Goal: Check status: Check status

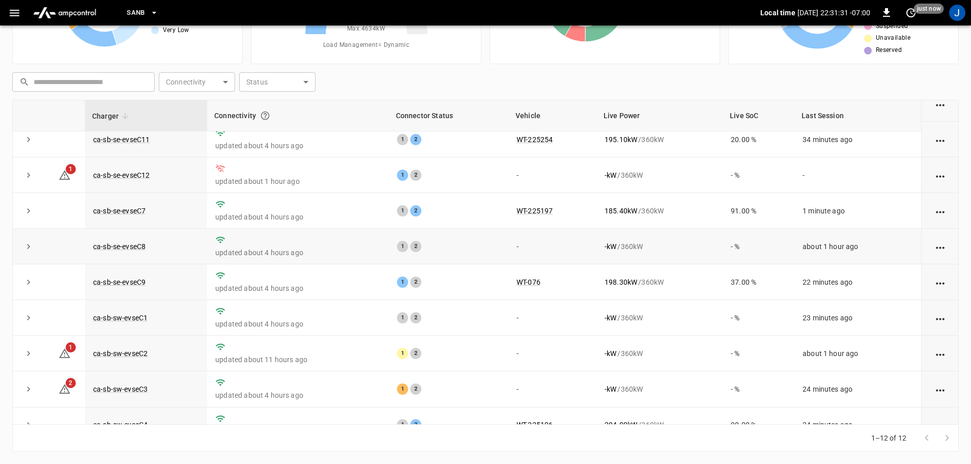
scroll to position [141, 0]
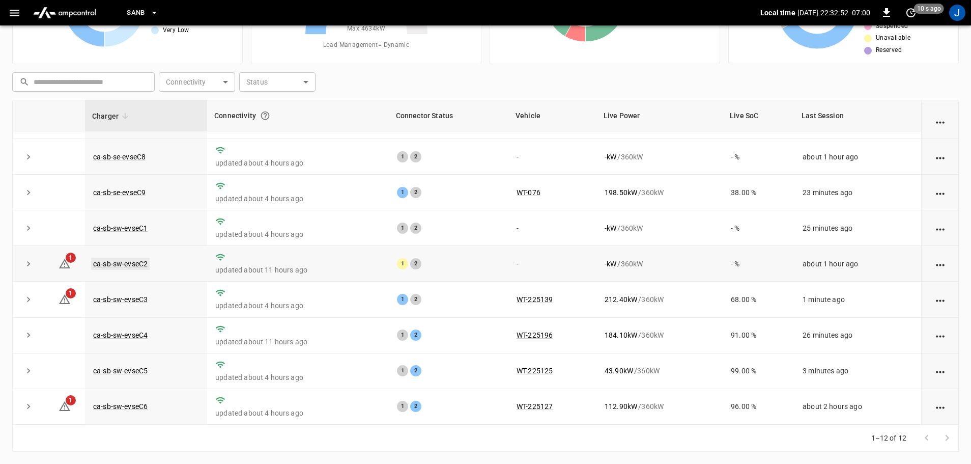
click at [117, 261] on link "ca-sb-sw-evseC2" at bounding box center [120, 264] width 59 height 12
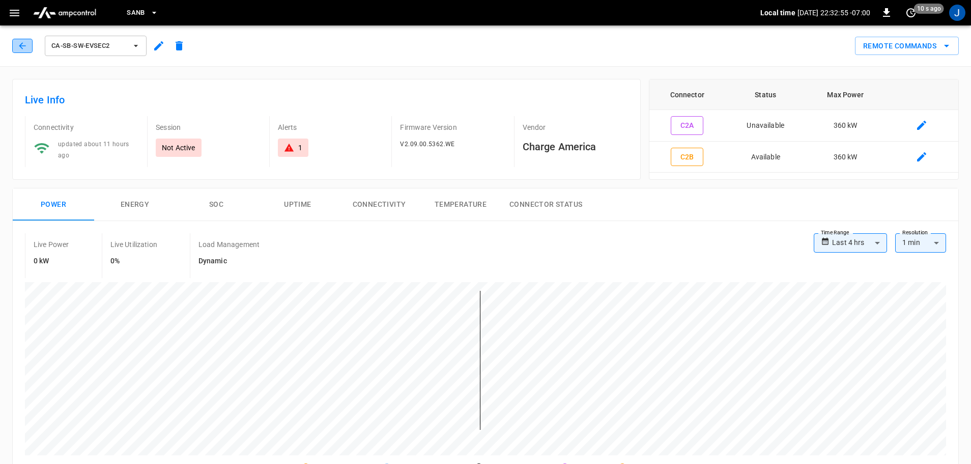
click at [21, 46] on icon "button" at bounding box center [22, 46] width 10 height 10
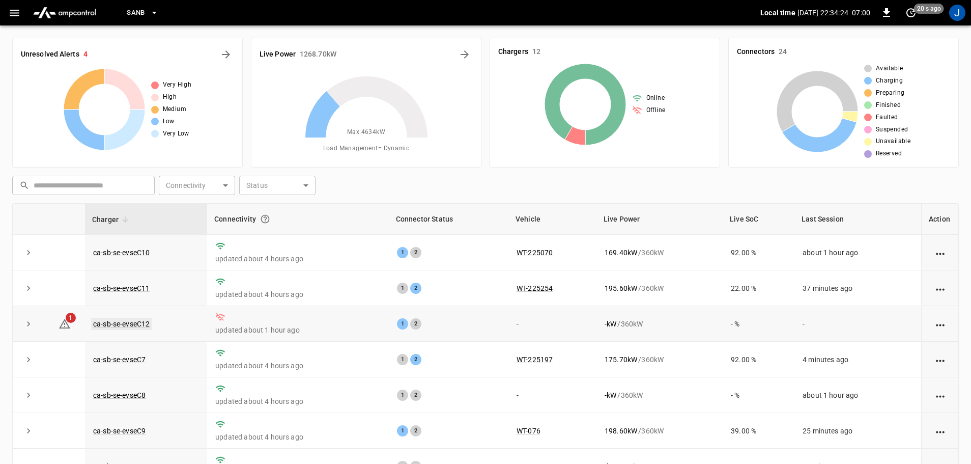
click at [135, 325] on link "ca-sb-se-evseC12" at bounding box center [121, 324] width 61 height 12
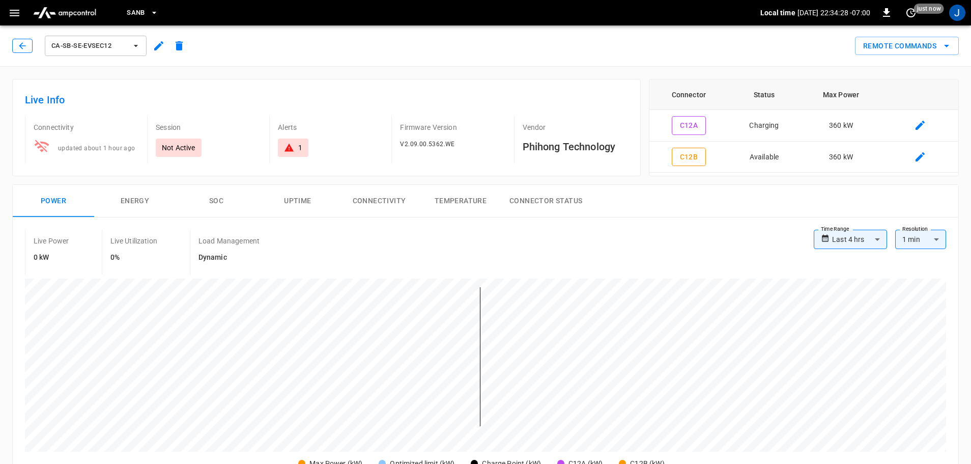
click at [19, 46] on icon "button" at bounding box center [22, 46] width 10 height 10
